Goal: Navigation & Orientation: Find specific page/section

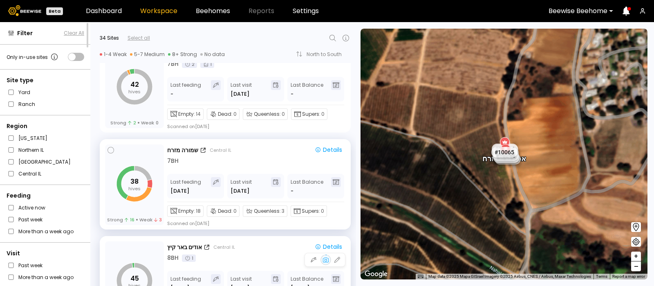
scroll to position [2119, 0]
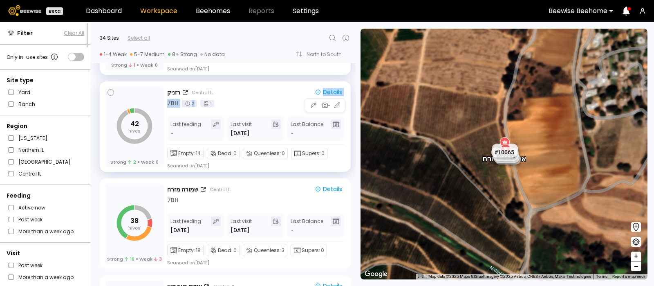
drag, startPoint x: 265, startPoint y: 242, endPoint x: 250, endPoint y: 98, distance: 144.4
click at [250, 98] on div "רזניק Central IL Details 7 BH 2 1" at bounding box center [256, 98] width 178 height 20
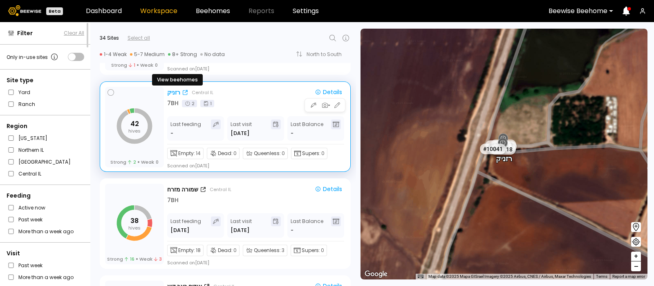
click at [171, 90] on div "רזניק" at bounding box center [173, 92] width 13 height 9
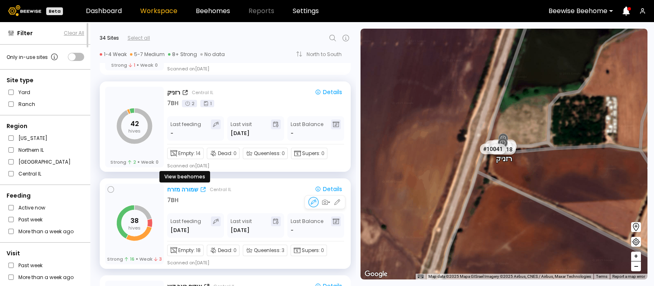
click at [178, 186] on div "שמורה מזרח" at bounding box center [182, 189] width 31 height 9
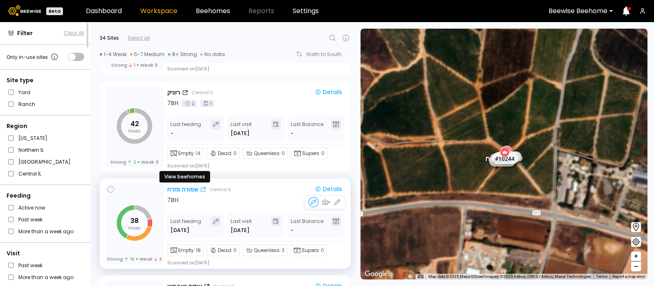
click at [184, 187] on div "שמורה מזרח" at bounding box center [182, 189] width 31 height 9
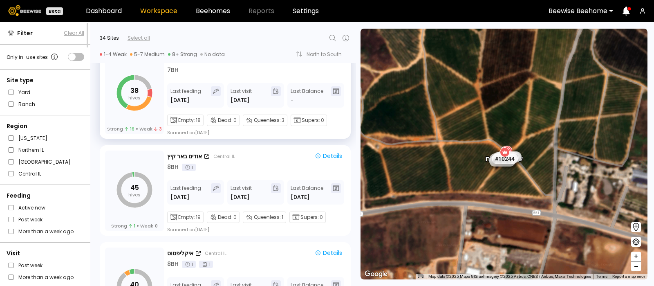
scroll to position [2272, 0]
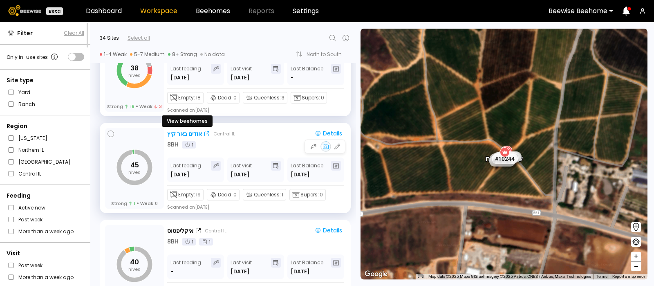
click at [182, 131] on div "אודים באר קיץ" at bounding box center [184, 134] width 35 height 9
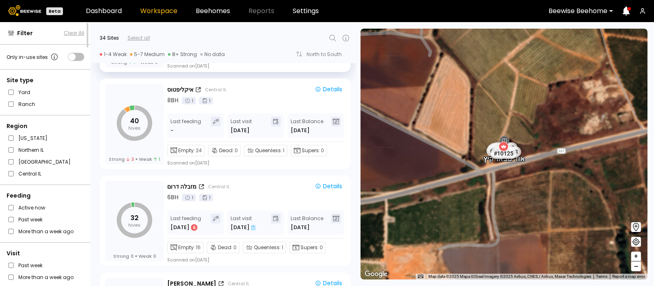
scroll to position [2415, 0]
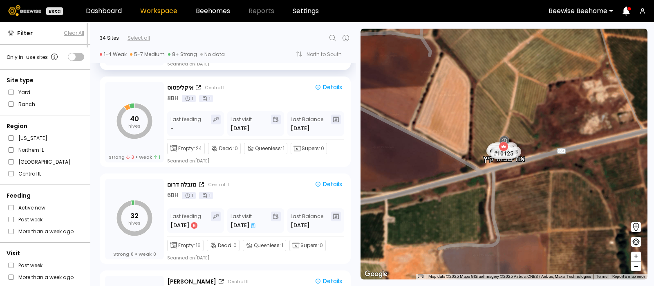
click at [488, 211] on div "# 10212 # 10115 # 10056 # 10164 # 10050 # 10045 # 10053 # 10057 # 10159 # 10096…" at bounding box center [504, 154] width 287 height 251
click at [352, 169] on div "32 hives Strong 0 Weak 0 מזבלה דרום Central IL Details 6 BH 1 1 Last feeding Au…" at bounding box center [223, 217] width 266 height 97
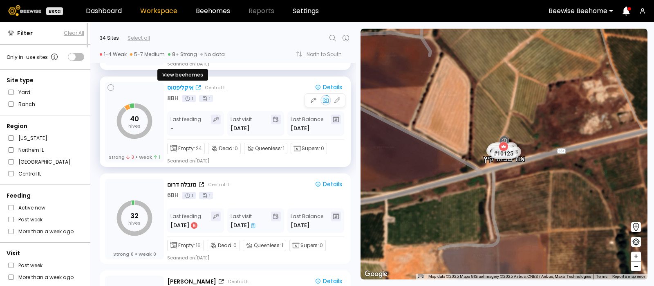
click at [178, 85] on div "איקליפטוס" at bounding box center [180, 87] width 26 height 9
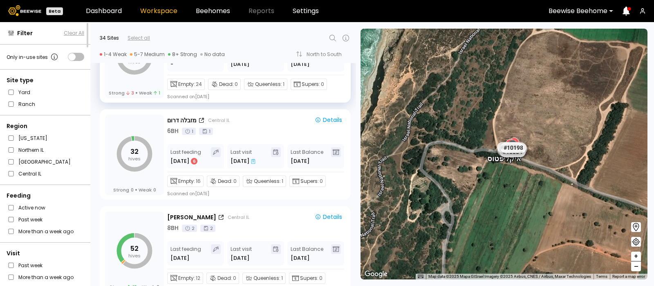
scroll to position [2484, 0]
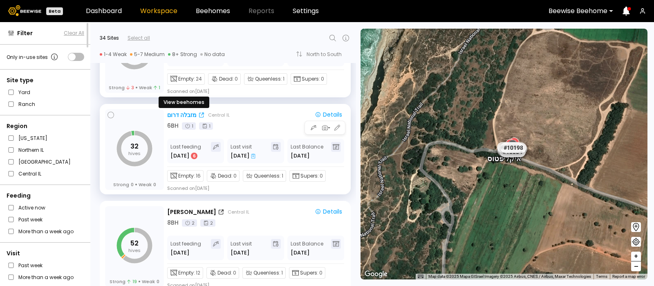
click at [173, 111] on div "מזבלה דרום" at bounding box center [181, 115] width 29 height 9
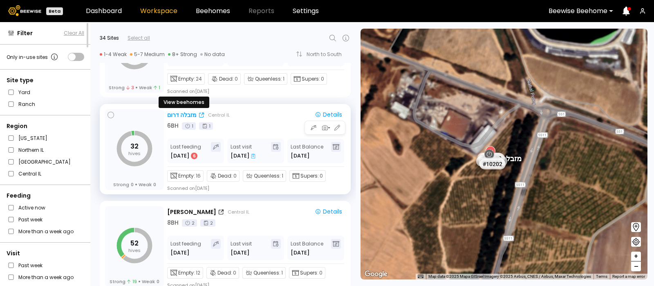
click at [173, 113] on div "מזבלה דרום" at bounding box center [181, 115] width 29 height 9
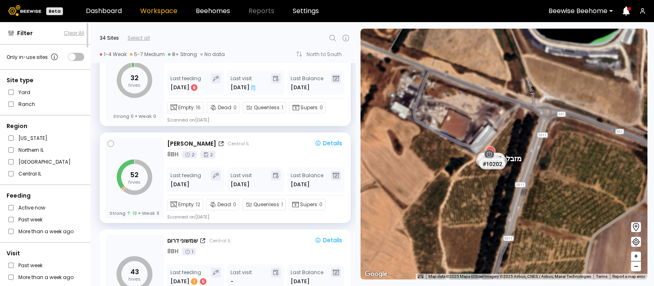
scroll to position [2559, 0]
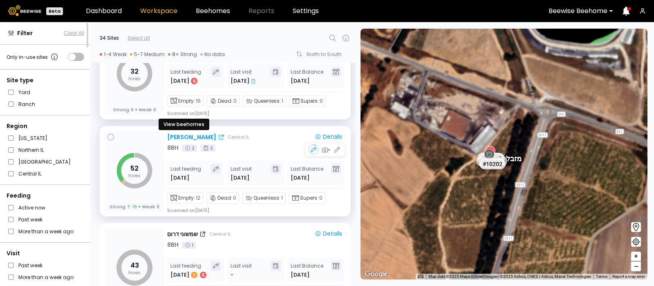
click at [183, 134] on div "יצחקי פקאן" at bounding box center [191, 137] width 49 height 9
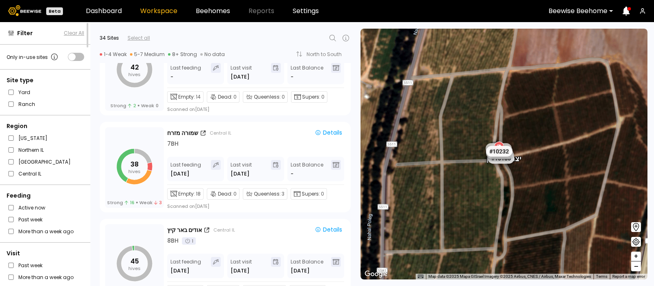
scroll to position [2177, 0]
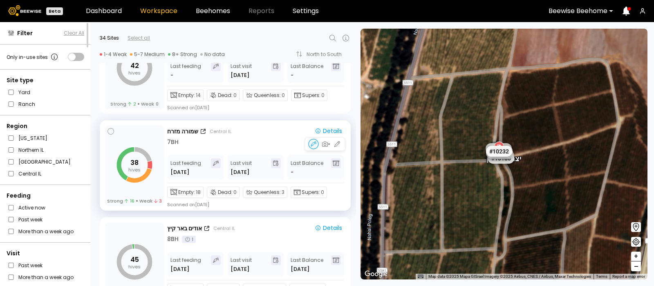
click at [187, 125] on div "38 hives Strong 16 Weak 3 שמורה מזרח Central IL Details 7 BH Last feeding Sep 3…" at bounding box center [225, 165] width 251 height 90
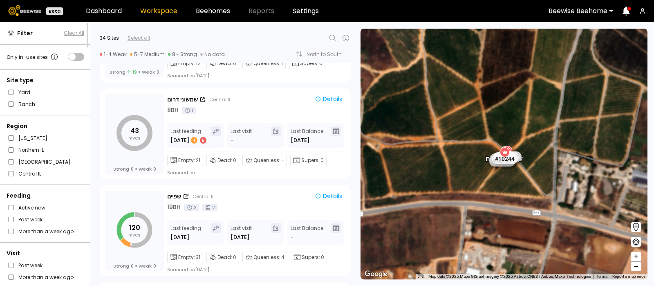
scroll to position [2695, 0]
click at [229, 154] on div "Dead: 0" at bounding box center [223, 158] width 33 height 11
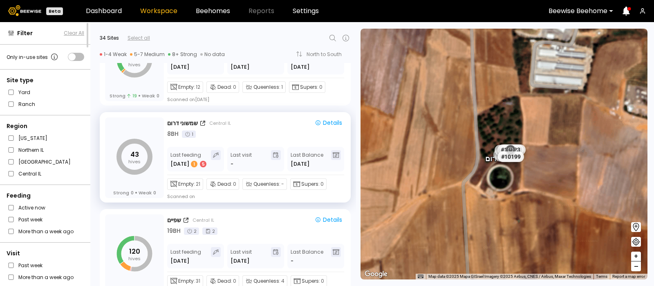
scroll to position [2671, 0]
click at [179, 120] on div "שמשוני דרום" at bounding box center [182, 123] width 31 height 9
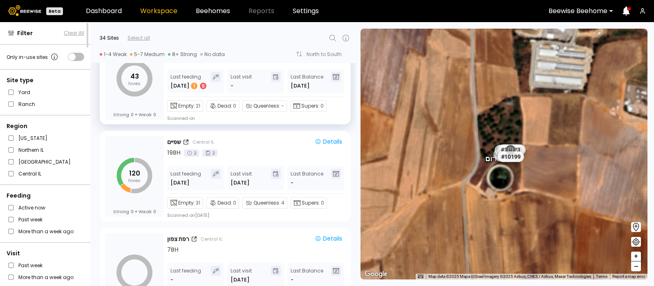
scroll to position [2751, 0]
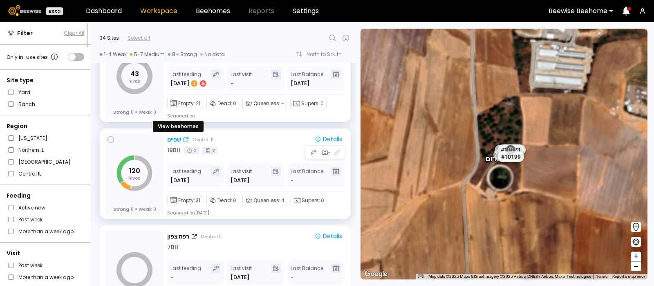
click at [175, 137] on div "שפיים" at bounding box center [174, 139] width 14 height 9
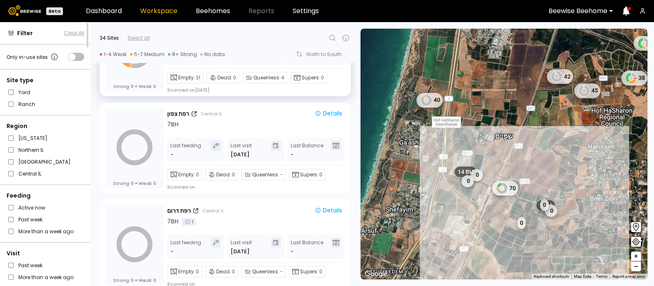
scroll to position [2885, 0]
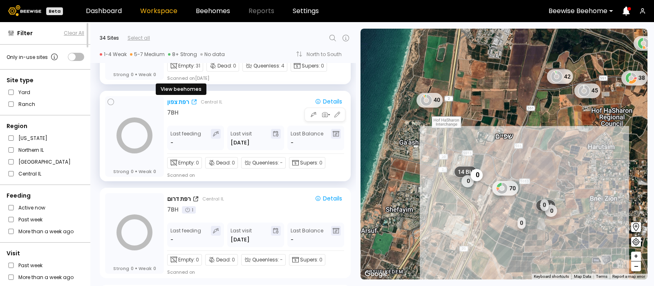
click at [182, 101] on div "רפת צפון" at bounding box center [178, 102] width 22 height 9
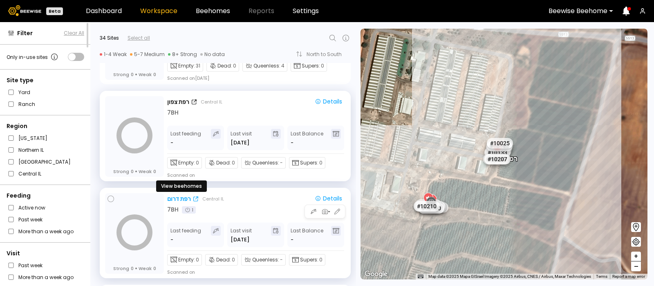
click at [177, 195] on div "רפת דרום" at bounding box center [179, 199] width 24 height 9
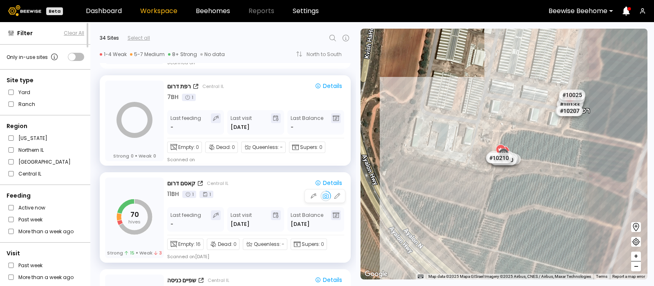
scroll to position [3080, 0]
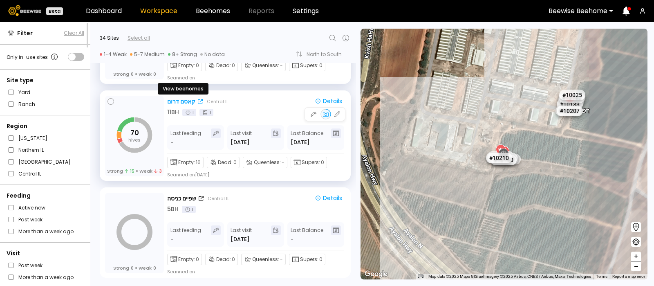
click at [182, 99] on div "קאסם דרום" at bounding box center [181, 101] width 28 height 9
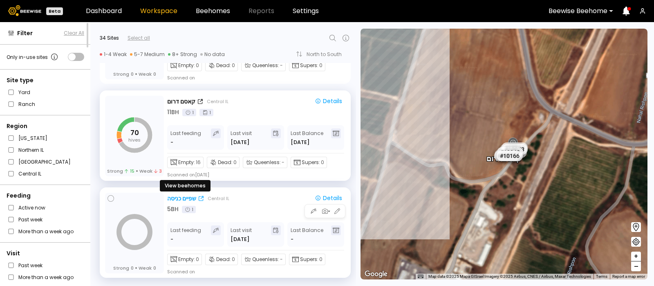
click at [175, 197] on div "שפיים כניסה" at bounding box center [181, 198] width 29 height 9
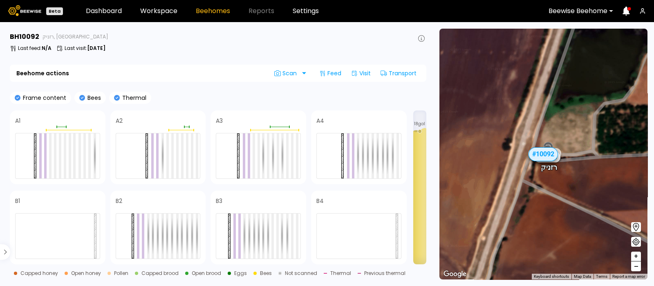
scroll to position [99, 0]
drag, startPoint x: 12, startPoint y: 185, endPoint x: 190, endPoint y: 85, distance: 203.8
click at [190, 85] on section "BH 10092 רזניק, Central IL Last feed : N/A Last visit : Aug 05 Beehome actions …" at bounding box center [219, 154] width 428 height 264
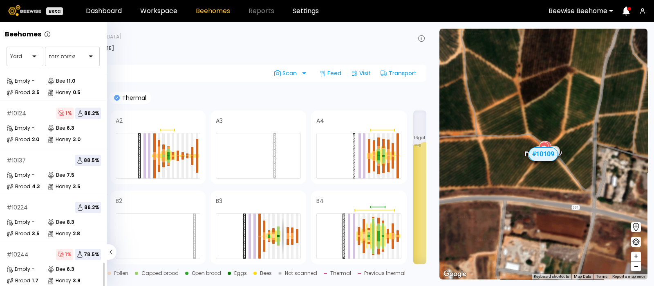
scroll to position [99, 0]
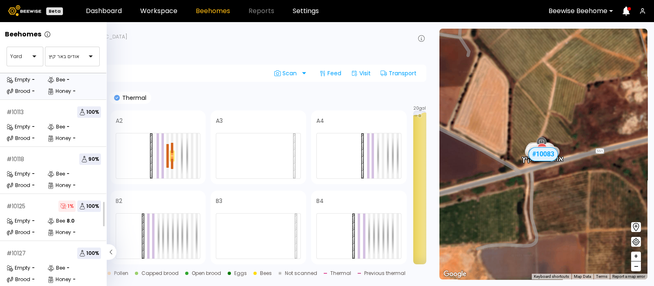
scroll to position [114, 0]
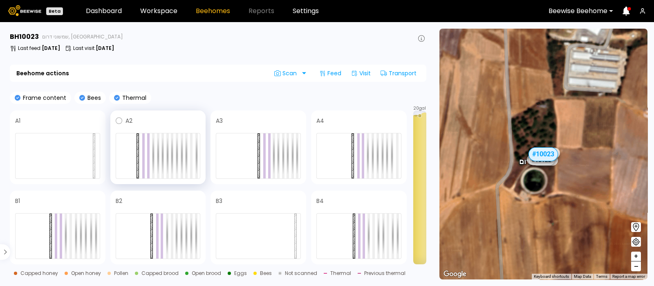
scroll to position [146, 0]
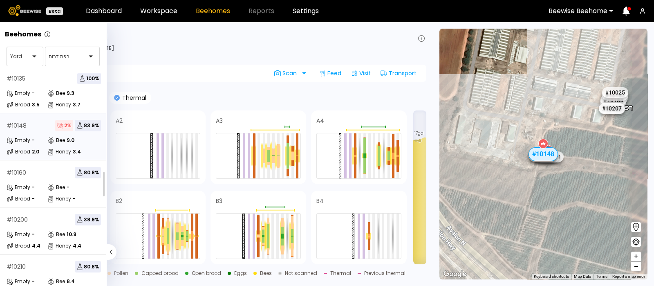
scroll to position [45, 0]
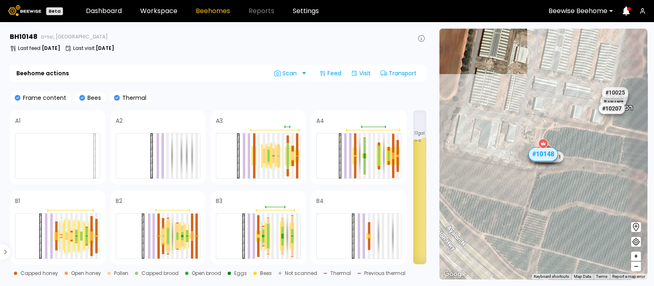
drag, startPoint x: 0, startPoint y: 139, endPoint x: 179, endPoint y: 76, distance: 189.4
click at [179, 76] on div "Beehome actions Scan Feed Visit Transport" at bounding box center [218, 73] width 417 height 17
